Goal: Obtain resource: Obtain resource

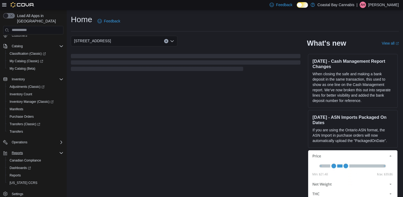
scroll to position [28, 0]
click at [13, 172] on span "Reports" at bounding box center [15, 174] width 11 height 6
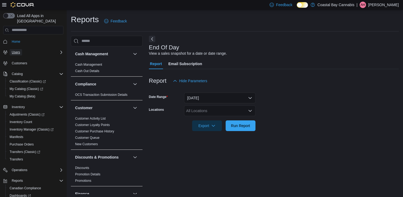
click at [19, 50] on span "Users" at bounding box center [16, 52] width 8 height 4
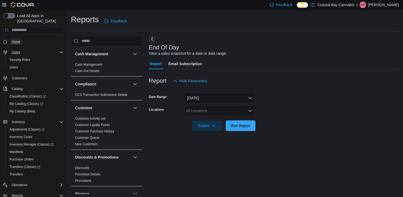
click at [17, 39] on span "Home" at bounding box center [16, 41] width 9 height 4
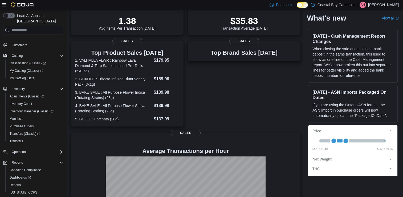
scroll to position [43, 0]
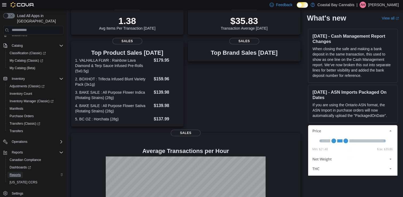
click at [9, 171] on link "Reports" at bounding box center [14, 174] width 15 height 6
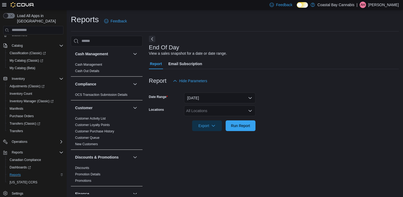
scroll to position [1, 0]
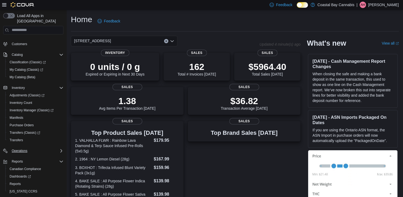
scroll to position [43, 0]
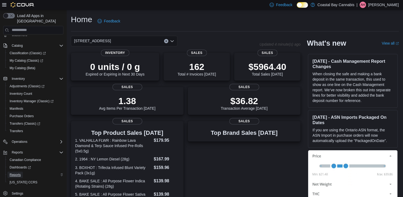
click at [18, 172] on span "Reports" at bounding box center [15, 174] width 11 height 4
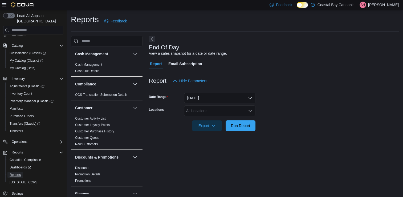
scroll to position [1, 0]
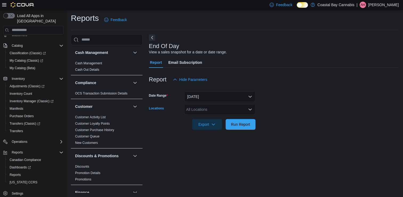
click at [211, 110] on div "All Locations" at bounding box center [219, 109] width 71 height 11
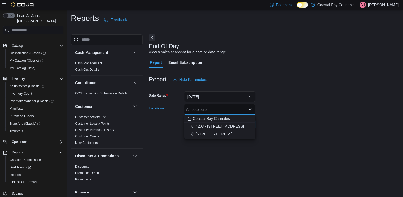
click at [208, 137] on button "[STREET_ADDRESS]" at bounding box center [219, 134] width 71 height 8
click at [204, 152] on div "End Of Day View a sales snapshot for a date or date range. Report Email Subscri…" at bounding box center [274, 113] width 250 height 158
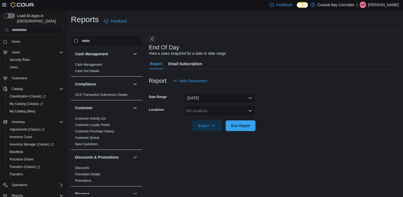
scroll to position [1, 0]
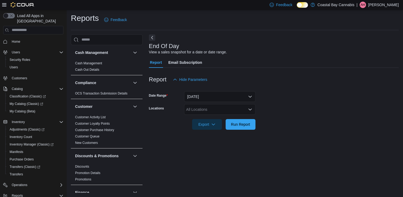
click at [232, 110] on div "All Locations" at bounding box center [219, 109] width 71 height 11
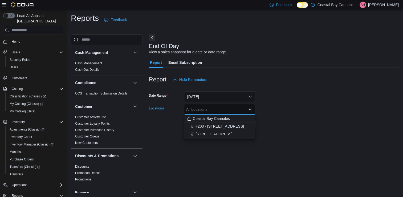
click at [224, 127] on span "#203 - 442 Marine Dr." at bounding box center [220, 125] width 48 height 5
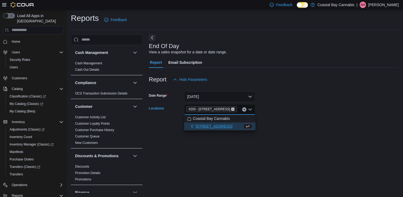
click at [231, 108] on icon "Remove #203 - 442 Marine Dr. from selection in this group" at bounding box center [232, 108] width 3 height 3
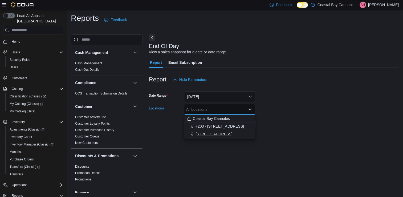
click at [230, 134] on span "[STREET_ADDRESS]" at bounding box center [214, 133] width 37 height 5
click at [225, 162] on div "End Of Day View a sales snapshot for a date or date range. Report Email Subscri…" at bounding box center [274, 113] width 250 height 158
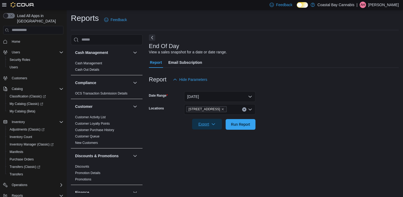
click at [210, 127] on span "Export" at bounding box center [206, 124] width 23 height 11
click at [216, 148] on button "Export to Pdf" at bounding box center [208, 145] width 30 height 11
